Goal: Transaction & Acquisition: Purchase product/service

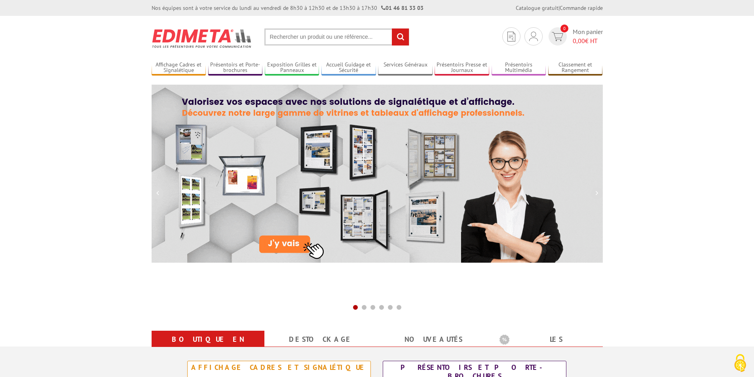
click at [302, 38] on input "text" at bounding box center [336, 36] width 145 height 17
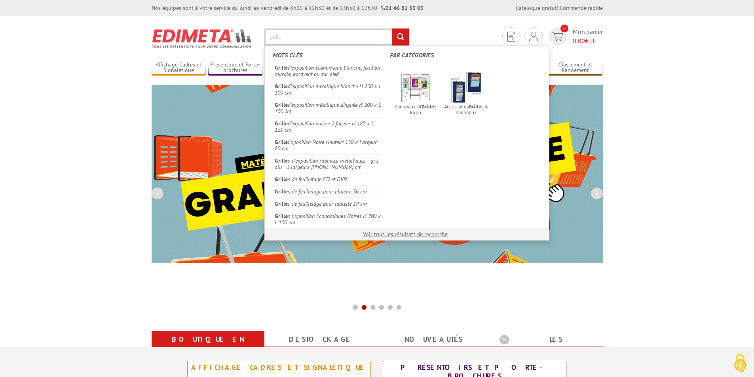
type input "grille"
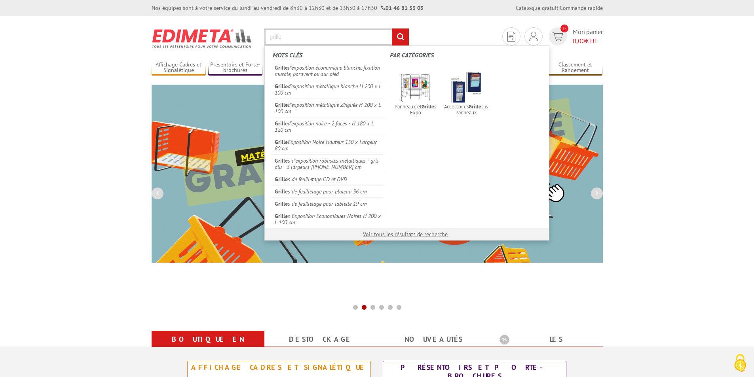
click at [392, 28] on input "rechercher" at bounding box center [400, 36] width 17 height 17
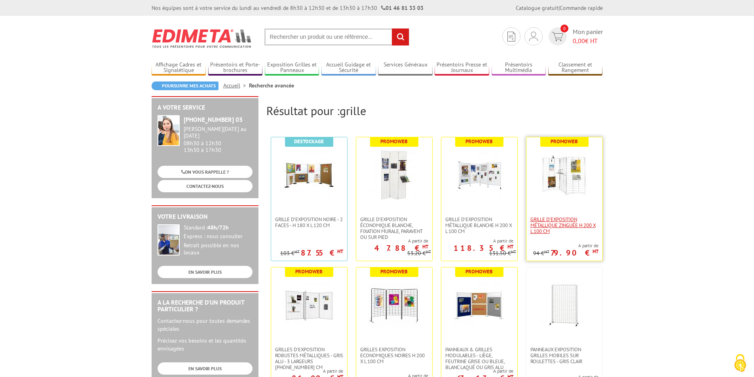
click at [556, 227] on span "Grille d'exposition métallique Zinguée H 200 x L 100 cm" at bounding box center [564, 225] width 68 height 18
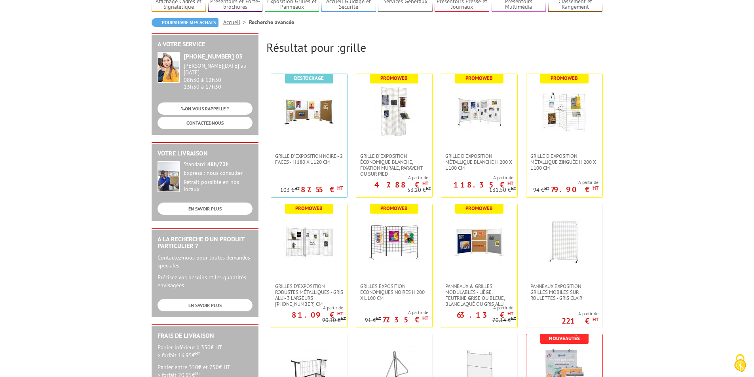
scroll to position [79, 0]
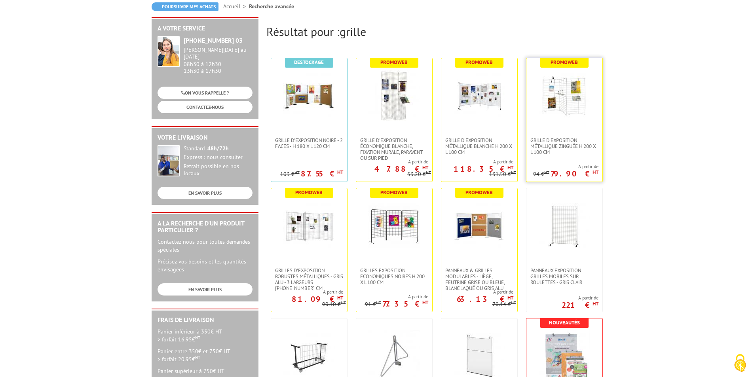
click at [567, 106] on img at bounding box center [564, 95] width 51 height 51
